Goal: Information Seeking & Learning: Learn about a topic

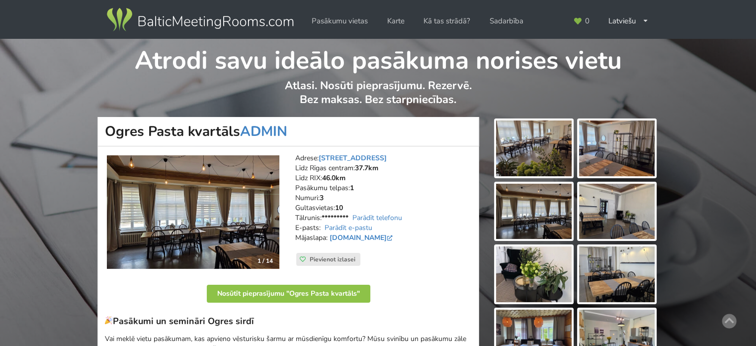
click at [201, 22] on img at bounding box center [200, 20] width 190 height 28
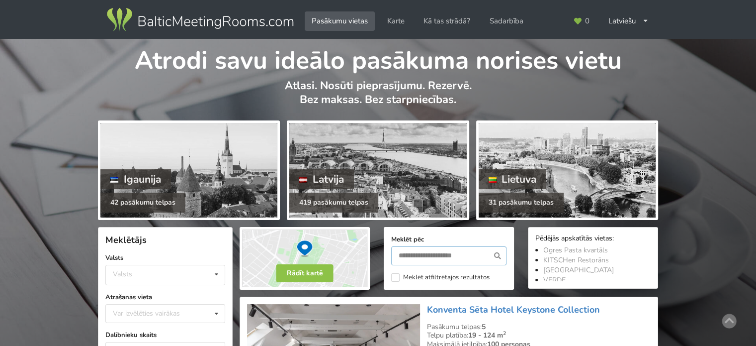
click at [408, 255] on input "text" at bounding box center [448, 255] width 115 height 19
type input "*******"
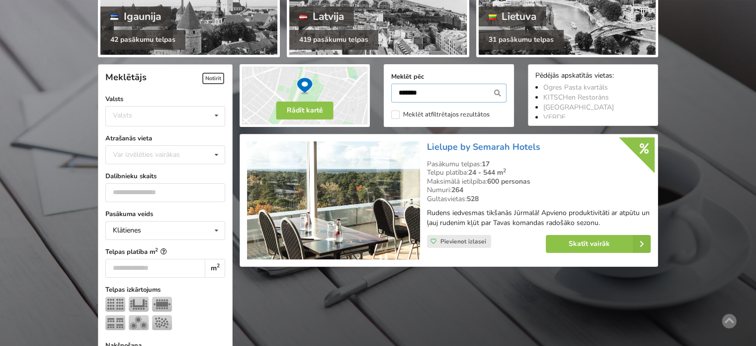
scroll to position [223, 0]
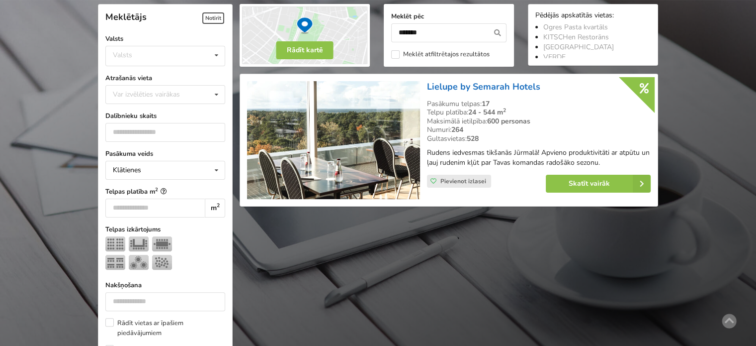
click at [492, 89] on link "Lielupe by Semarah Hotels" at bounding box center [483, 87] width 113 height 12
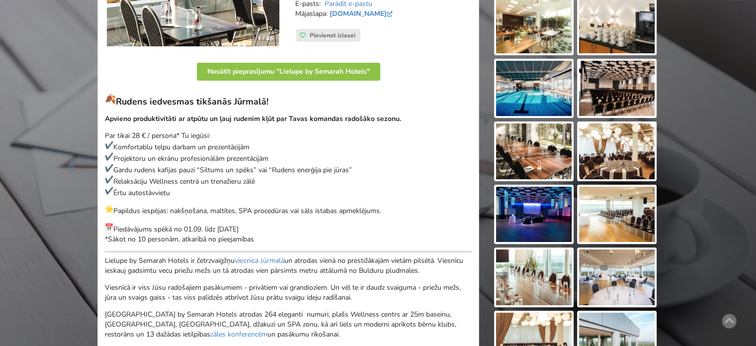
scroll to position [249, 0]
drag, startPoint x: 149, startPoint y: 237, endPoint x: 271, endPoint y: 236, distance: 121.8
click at [241, 237] on p "Piedāvājums spēkā no 01.09. līdz 30.11.2025 *Sākot no 10 personām, atkarībā no …" at bounding box center [288, 233] width 367 height 21
click at [274, 233] on p "Piedāvājums spēkā no 01.09. līdz 30.11.2025 *Sākot no 10 personām, atkarībā no …" at bounding box center [288, 233] width 367 height 21
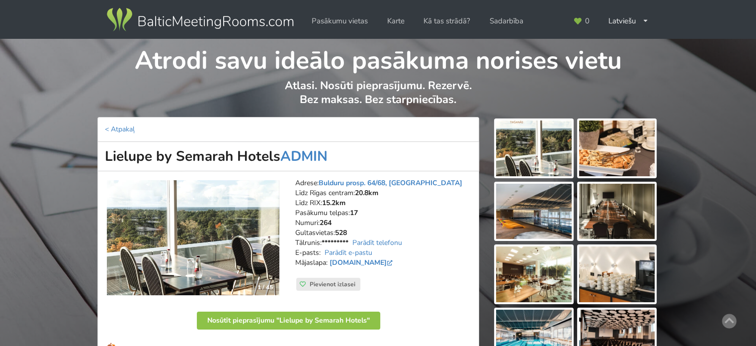
click at [205, 30] on img at bounding box center [200, 20] width 190 height 28
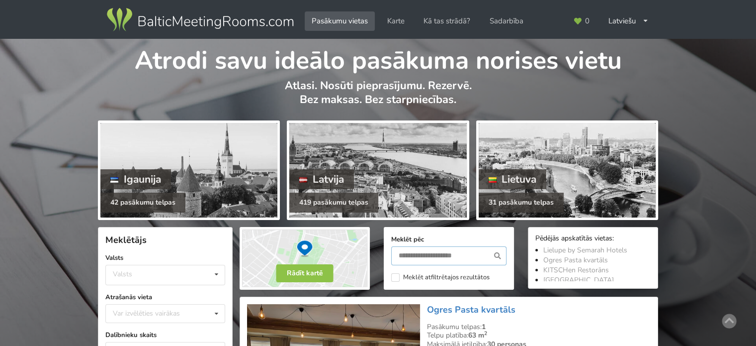
drag, startPoint x: 446, startPoint y: 258, endPoint x: 446, endPoint y: 253, distance: 5.0
click at [446, 254] on input "text" at bounding box center [448, 255] width 115 height 19
type input "**********"
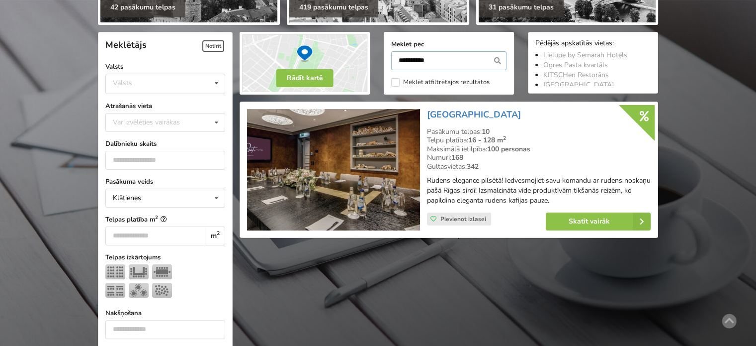
scroll to position [223, 0]
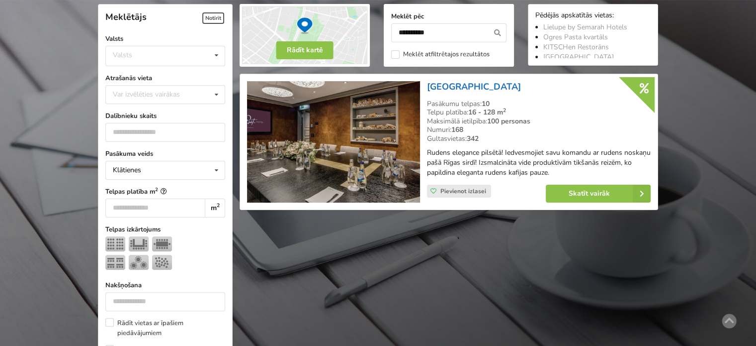
click at [460, 87] on link "Grand Poet Hotel" at bounding box center [474, 87] width 94 height 12
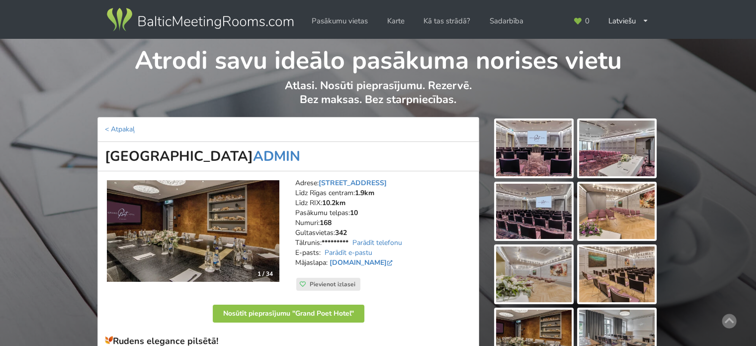
scroll to position [199, 0]
